Goal: Transaction & Acquisition: Purchase product/service

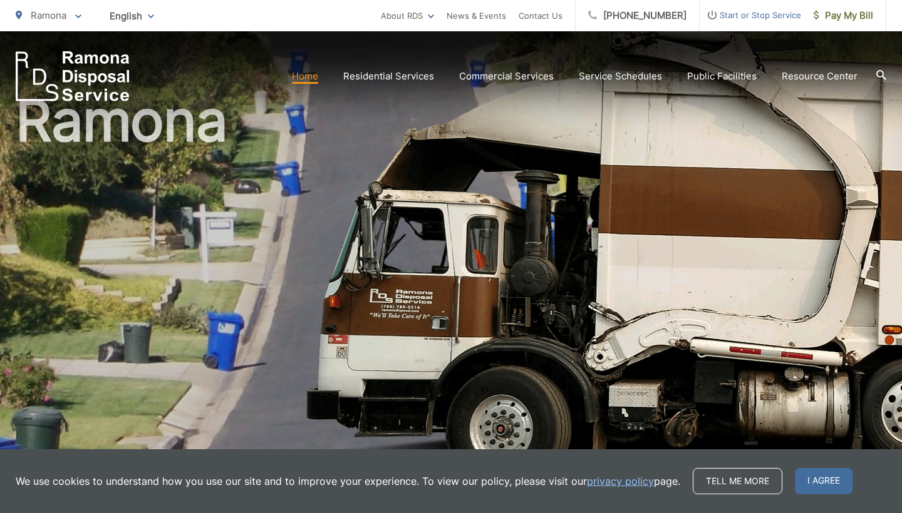
scroll to position [85, 0]
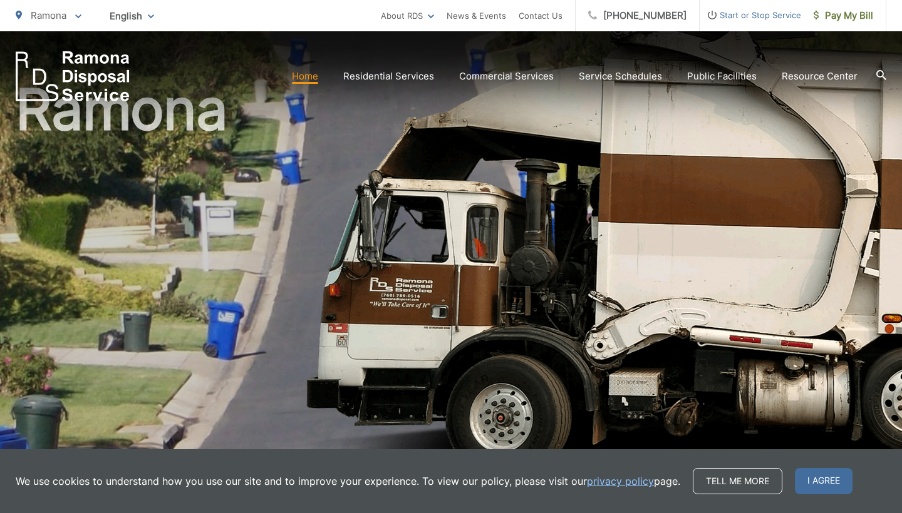
click at [612, 479] on link "privacy policy" at bounding box center [620, 481] width 67 height 15
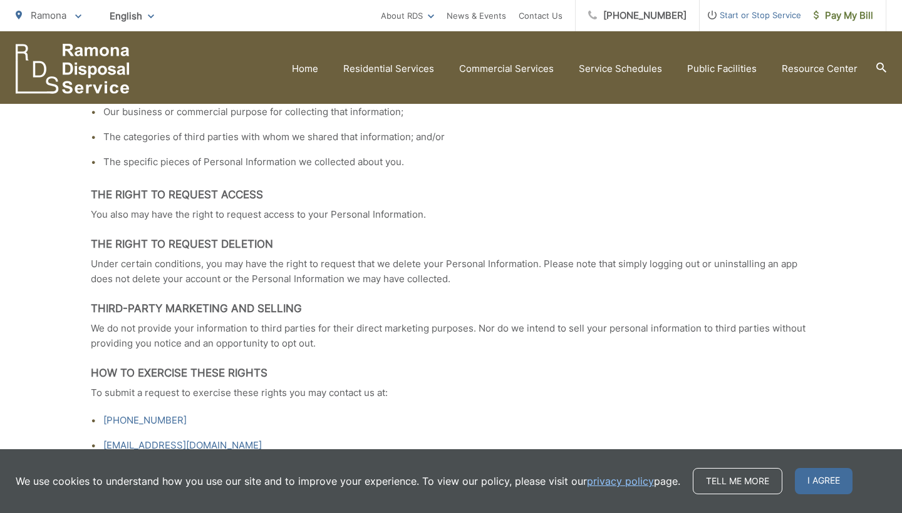
scroll to position [1887, 0]
click at [827, 480] on span "I agree" at bounding box center [824, 481] width 58 height 26
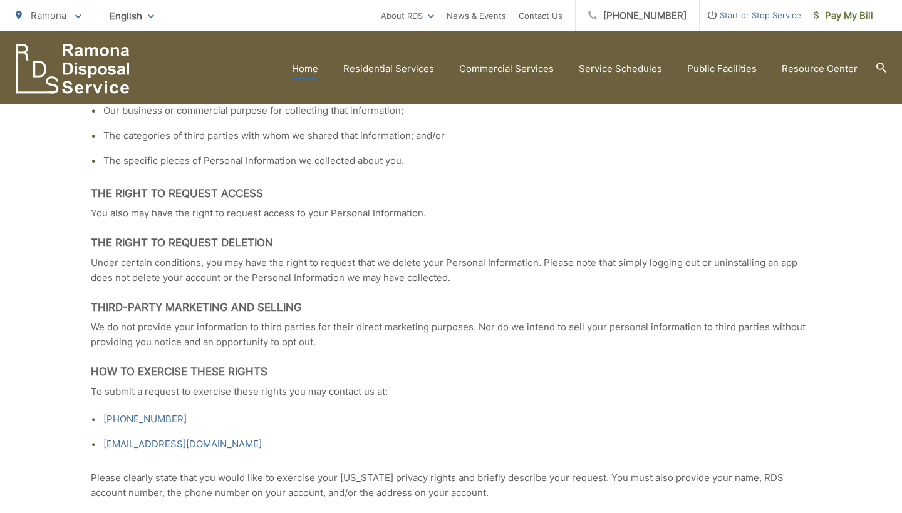
click at [308, 65] on link "Home" at bounding box center [305, 68] width 26 height 15
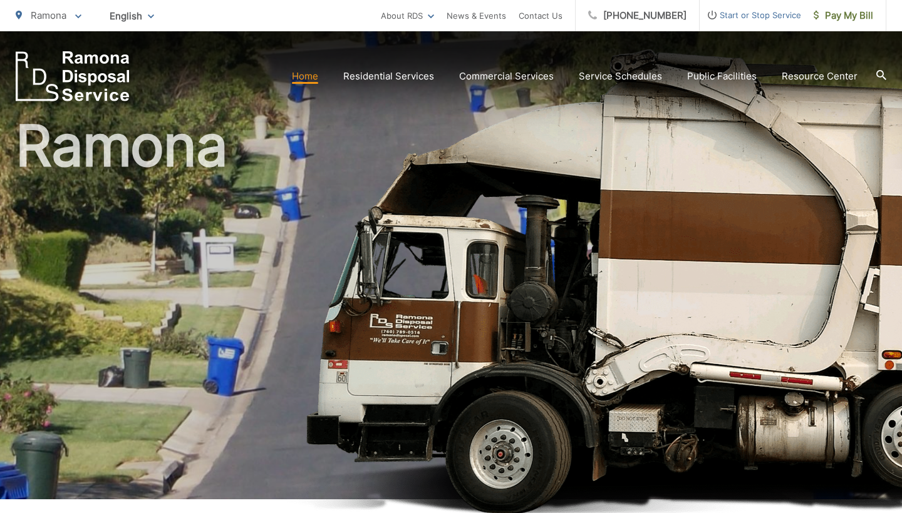
scroll to position [60, 0]
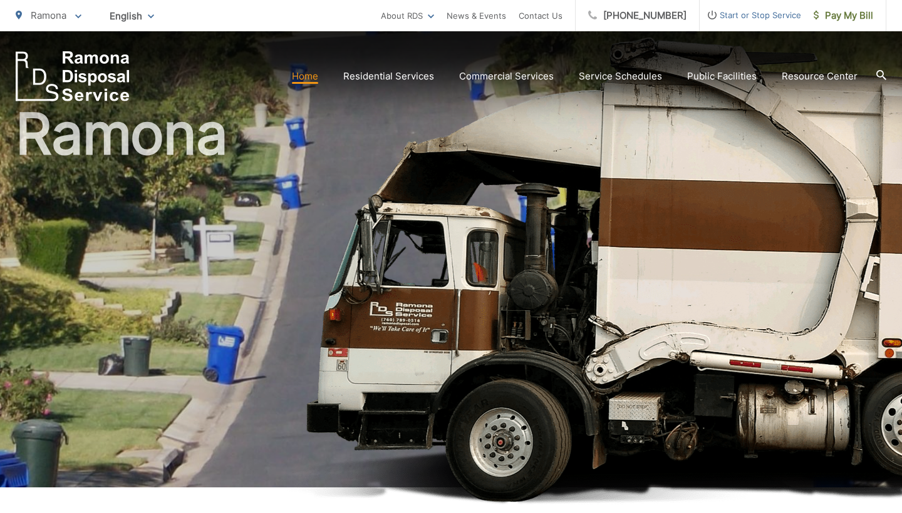
click at [309, 76] on link "Home" at bounding box center [305, 76] width 26 height 15
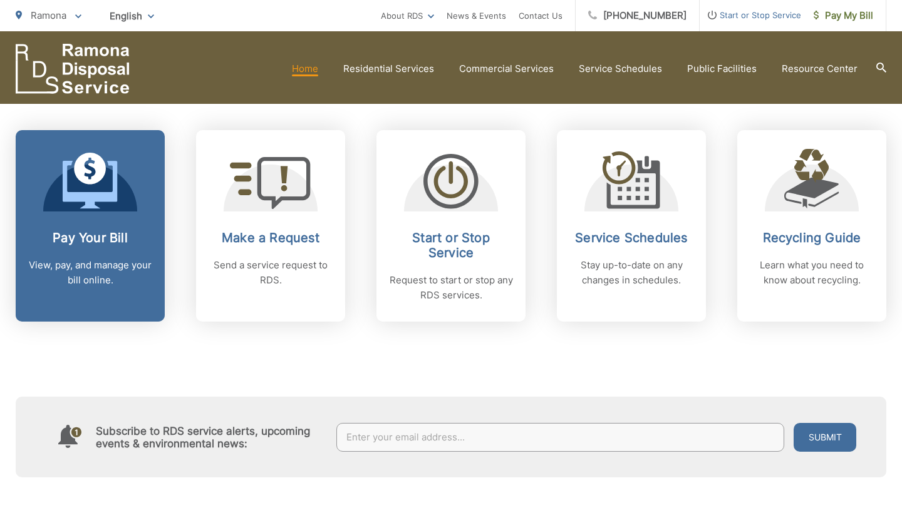
scroll to position [495, 0]
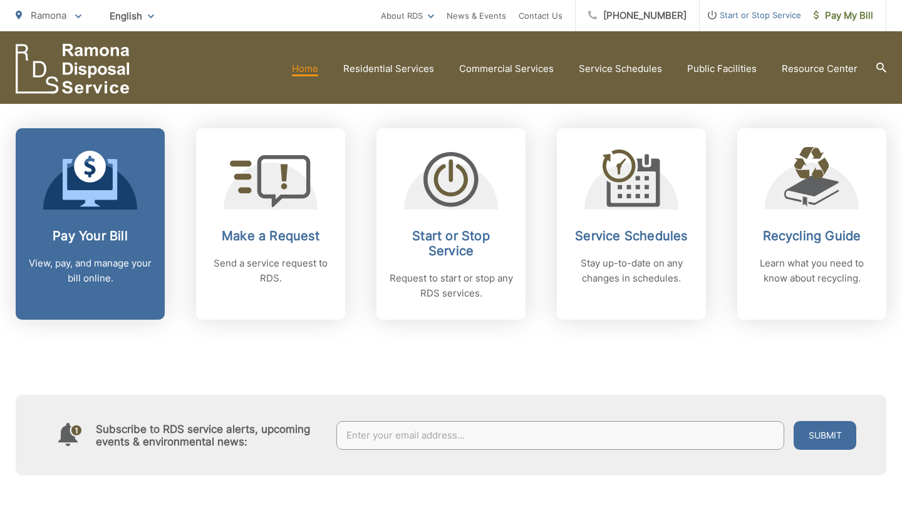
click at [95, 245] on div "Pay Your Bill View, pay, and manage your bill online." at bounding box center [90, 258] width 124 height 58
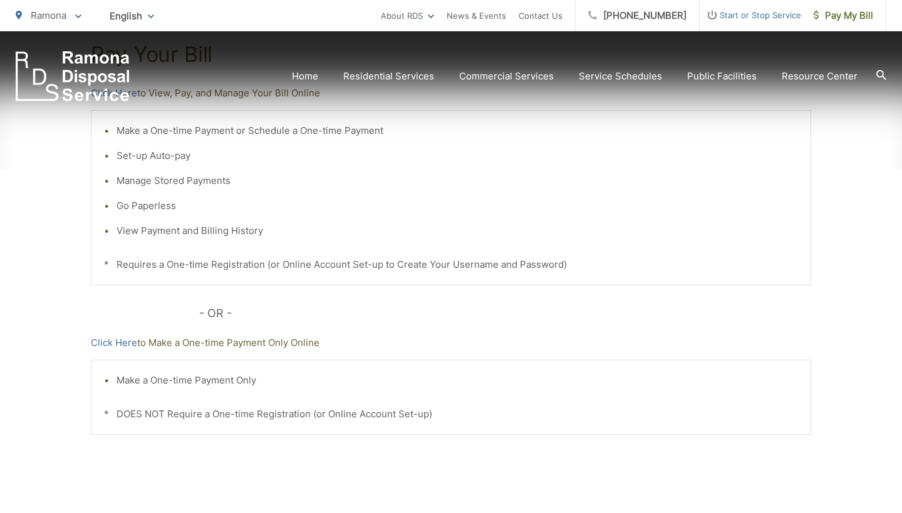
scroll to position [295, 0]
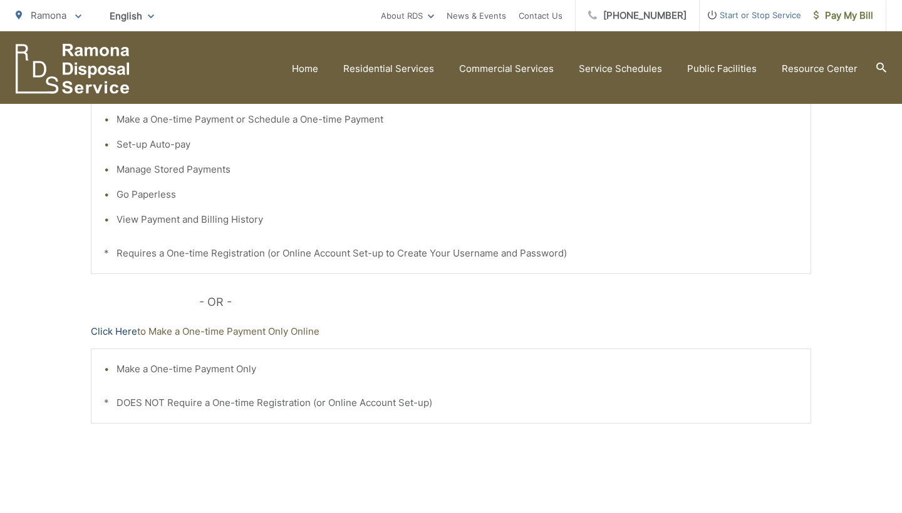
click at [115, 328] on link "Click Here" at bounding box center [114, 331] width 46 height 15
